Goal: Task Accomplishment & Management: Use online tool/utility

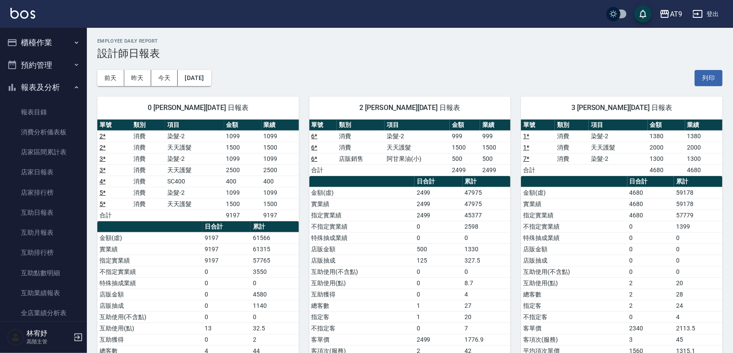
scroll to position [109, 0]
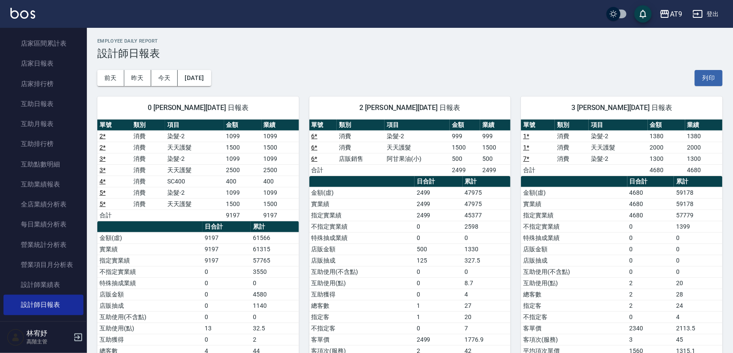
drag, startPoint x: 0, startPoint y: 0, endPoint x: 550, endPoint y: 297, distance: 625.1
click at [550, 297] on td "總客數" at bounding box center [574, 293] width 106 height 11
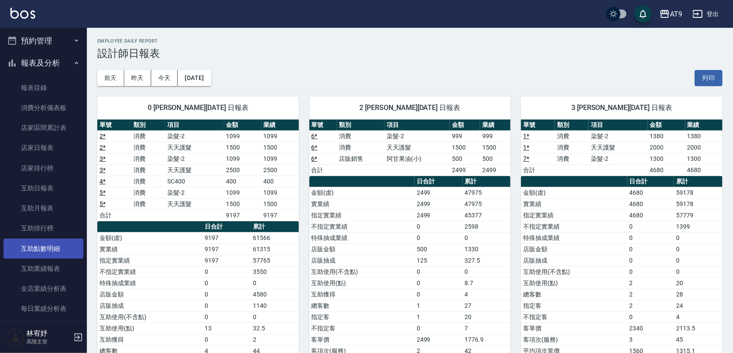
scroll to position [0, 0]
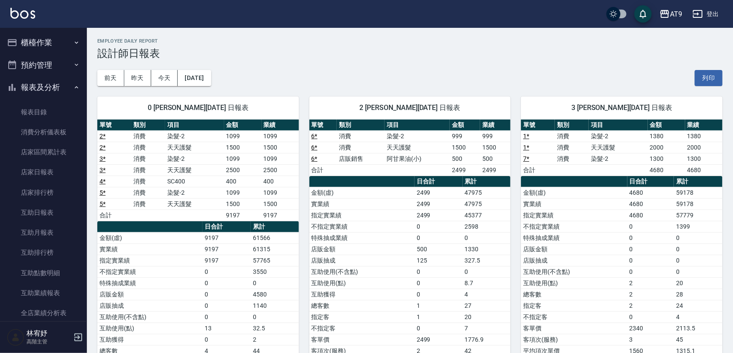
drag, startPoint x: 47, startPoint y: 36, endPoint x: 43, endPoint y: 31, distance: 5.6
click at [45, 33] on button "櫃檯作業" at bounding box center [43, 42] width 80 height 23
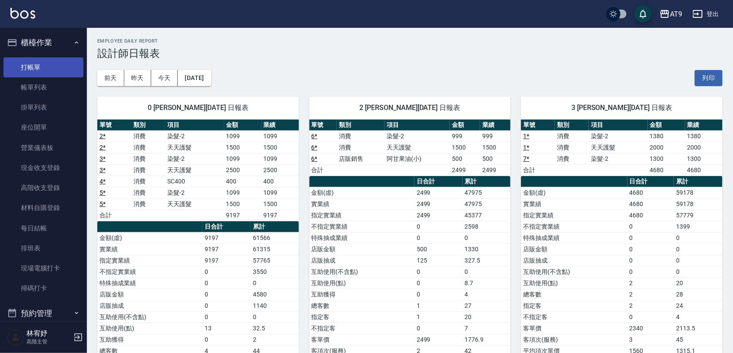
click at [66, 72] on link "打帳單" at bounding box center [43, 67] width 80 height 20
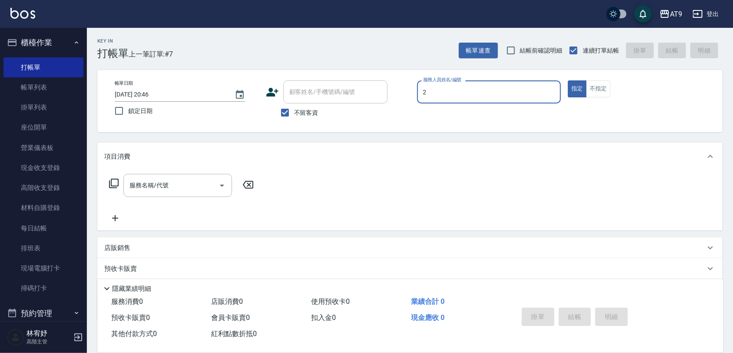
type input "[PERSON_NAME]-2"
type button "true"
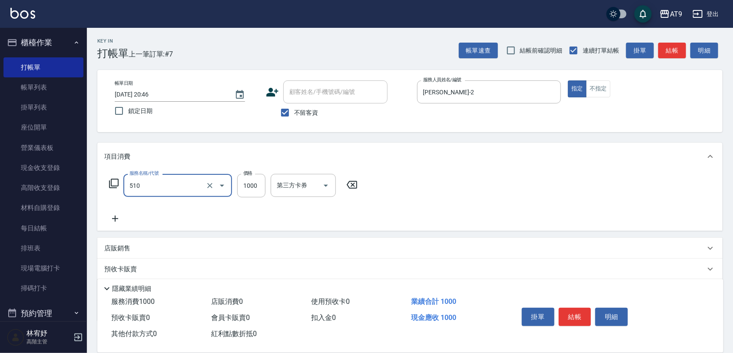
type input "染髮-2(510)"
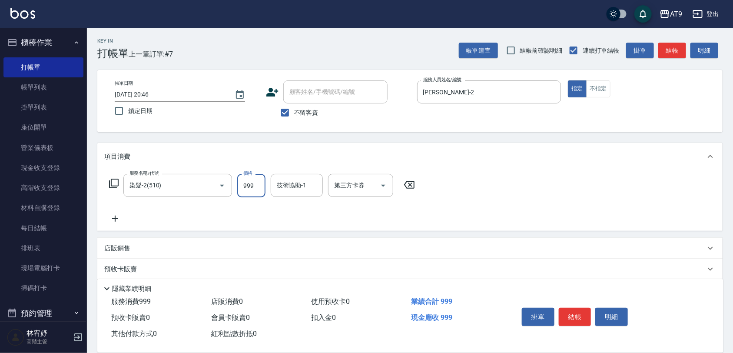
type input "999"
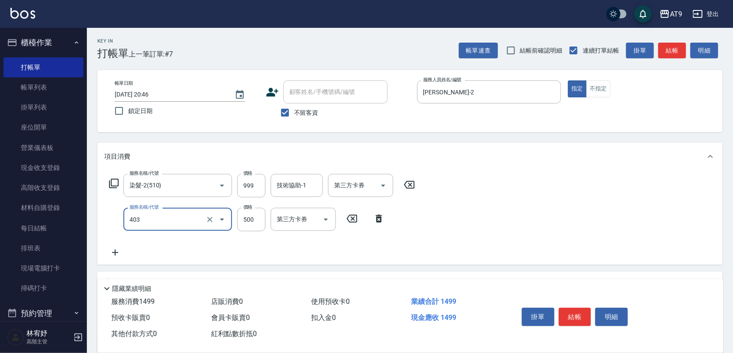
type input "天天護髮(403)"
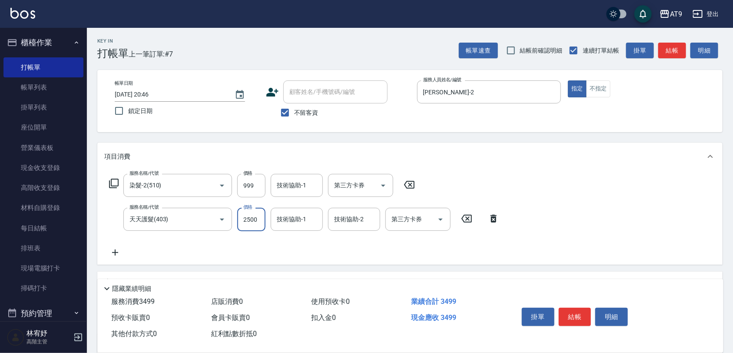
type input "2500"
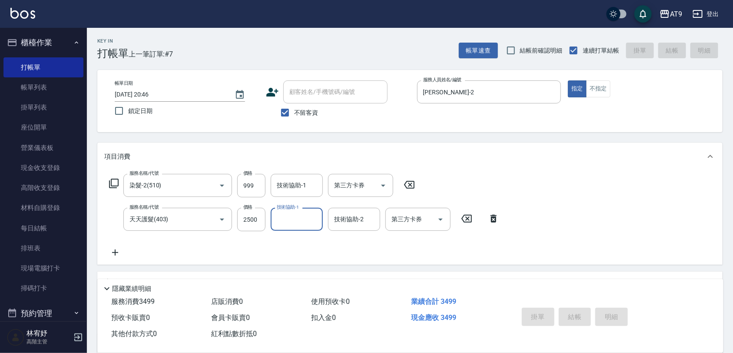
type input "[DATE] 20:47"
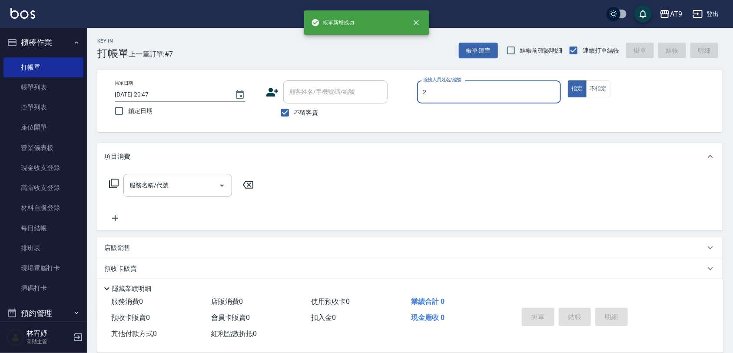
type input "龔雅菁-2"
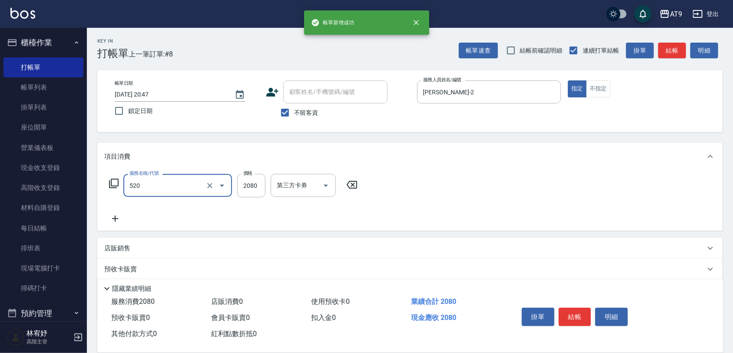
type input "染髮套餐(520)"
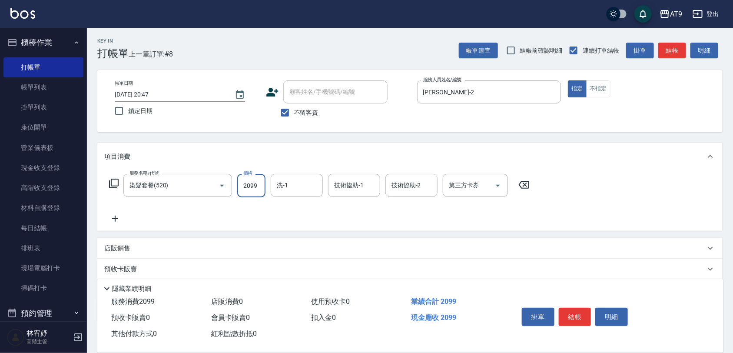
type input "2099"
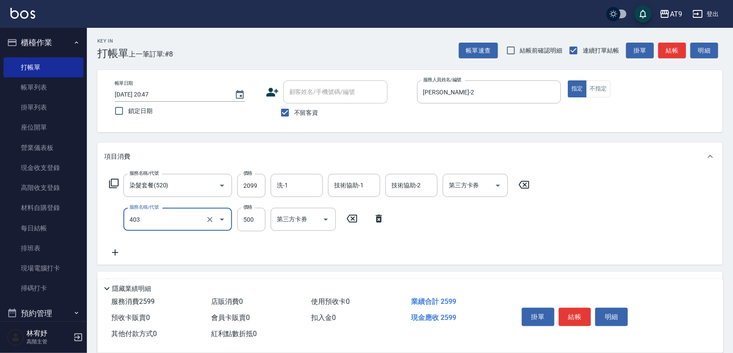
type input "天天護髮(403)"
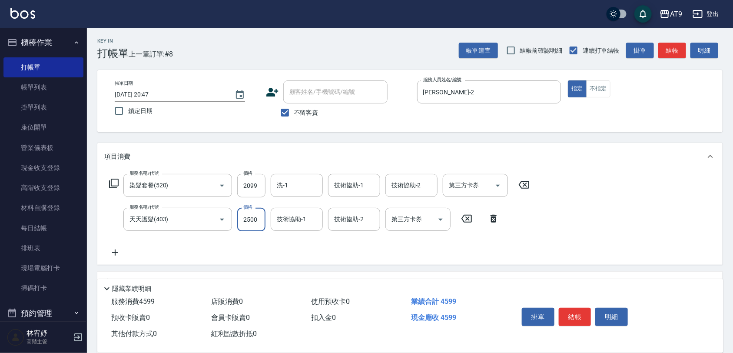
type input "2500"
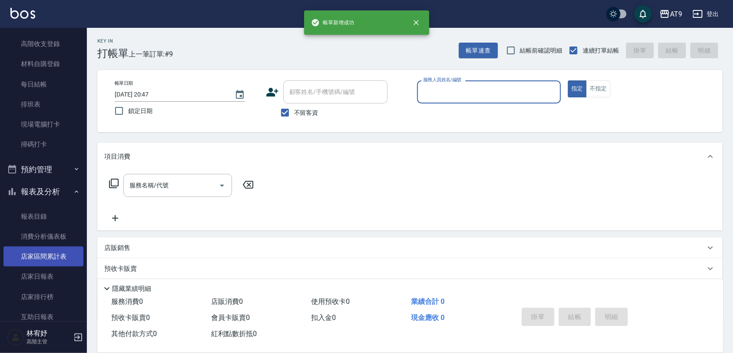
scroll to position [163, 0]
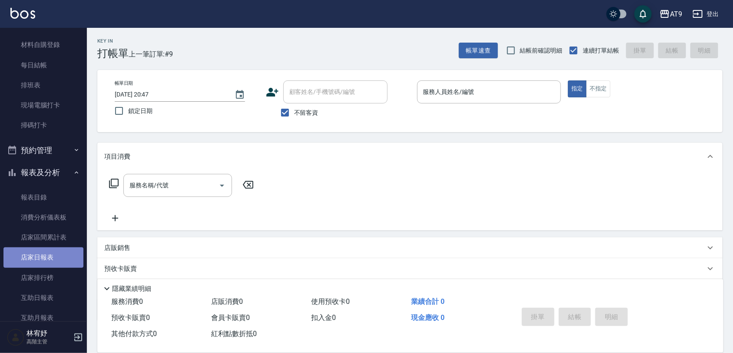
click at [57, 251] on link "店家日報表" at bounding box center [43, 257] width 80 height 20
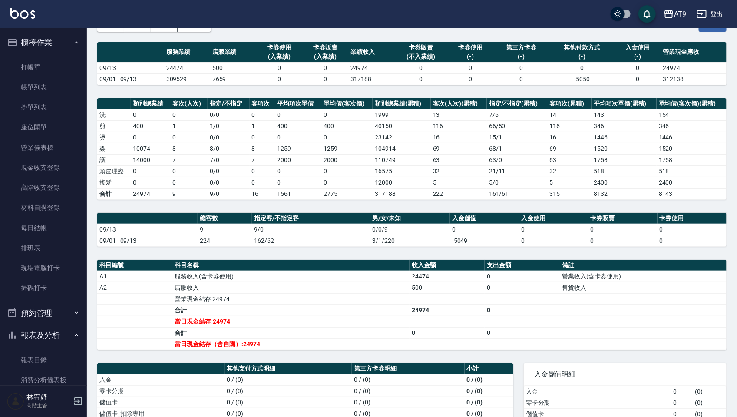
click at [601, 319] on td "a dense table" at bounding box center [643, 321] width 166 height 11
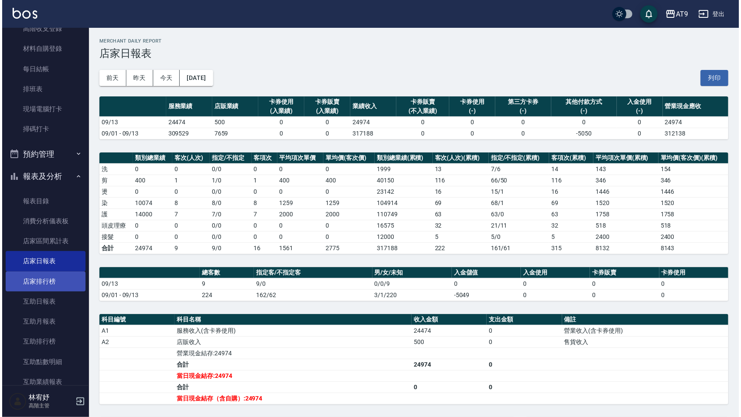
scroll to position [163, 0]
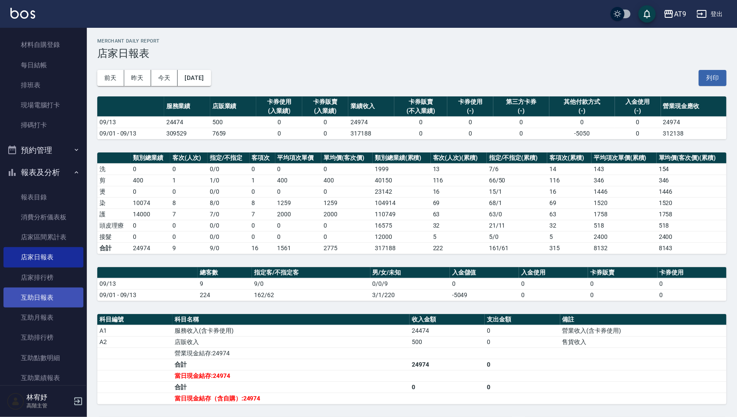
click at [56, 297] on link "互助日報表" at bounding box center [43, 297] width 80 height 20
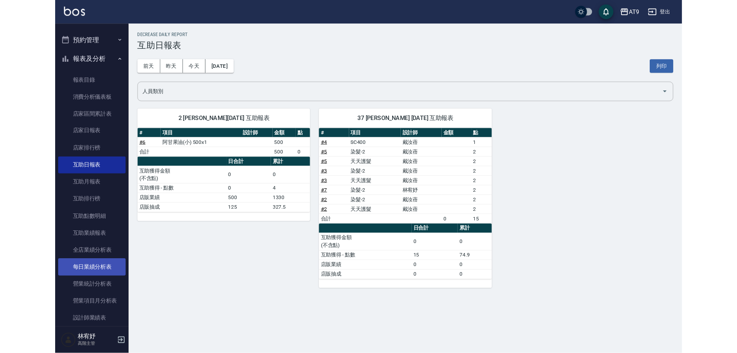
scroll to position [326, 0]
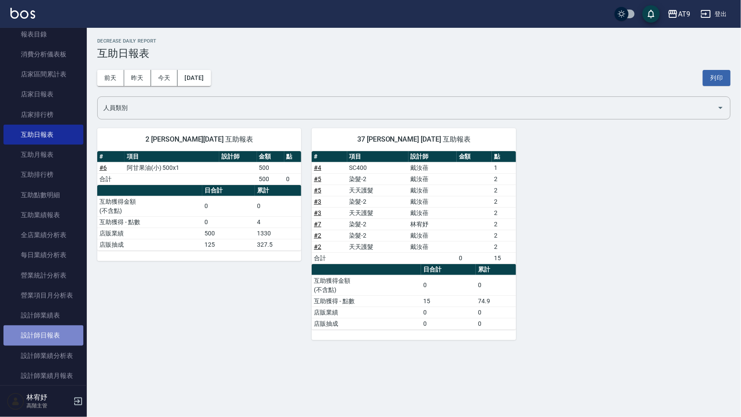
click at [53, 339] on link "設計師日報表" at bounding box center [43, 335] width 80 height 20
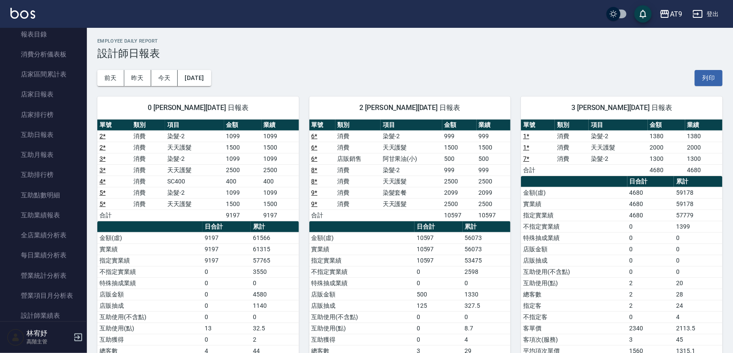
click at [711, 15] on button "登出" at bounding box center [705, 14] width 33 height 16
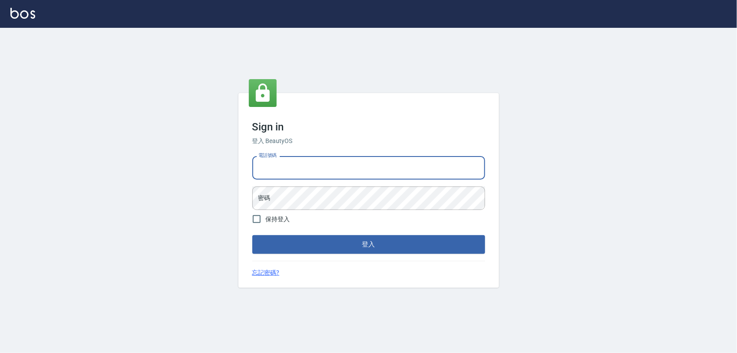
type input "0975151920"
